Goal: Transaction & Acquisition: Purchase product/service

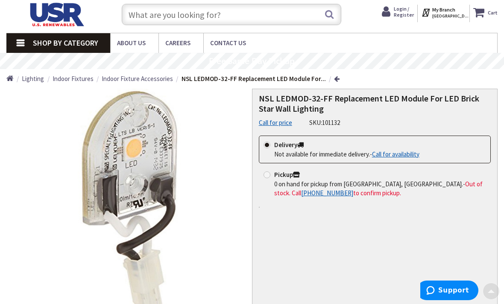
scroll to position [20, 0]
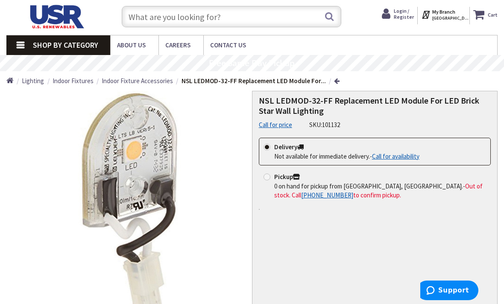
click at [479, 15] on icon at bounding box center [480, 14] width 15 height 15
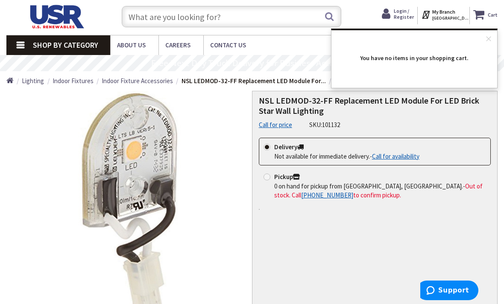
click at [379, 131] on div "NSL LEDMOD-32-FF Replacement LED Module For LED Brick Star Wall Lighting Call f…" at bounding box center [375, 220] width 246 height 259
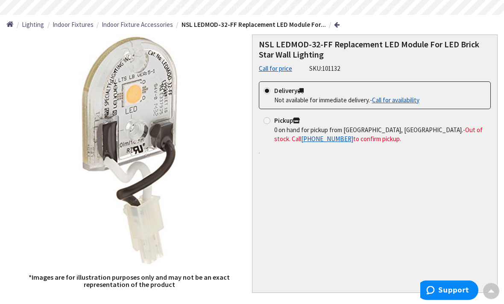
scroll to position [76, 0]
click at [353, 134] on link "[PHONE_NUMBER]" at bounding box center [327, 138] width 52 height 9
click at [370, 169] on div "NSL LEDMOD-32-FF Replacement LED Module For LED Brick Star Wall Lighting Call f…" at bounding box center [375, 164] width 246 height 259
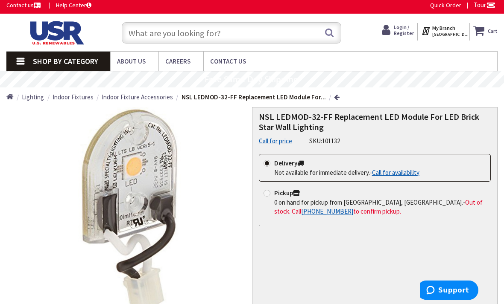
scroll to position [4, 0]
